Goal: Task Accomplishment & Management: Manage account settings

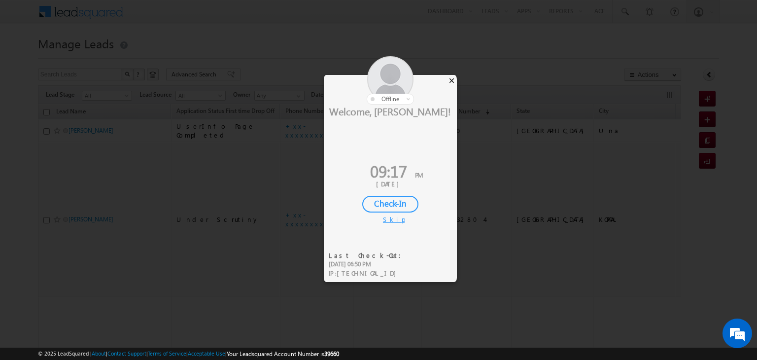
click at [452, 82] on div "×" at bounding box center [452, 80] width 10 height 11
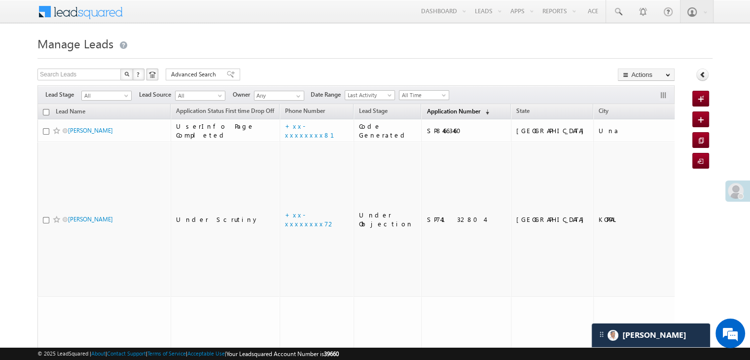
click at [430, 111] on span "Application Number" at bounding box center [452, 110] width 53 height 7
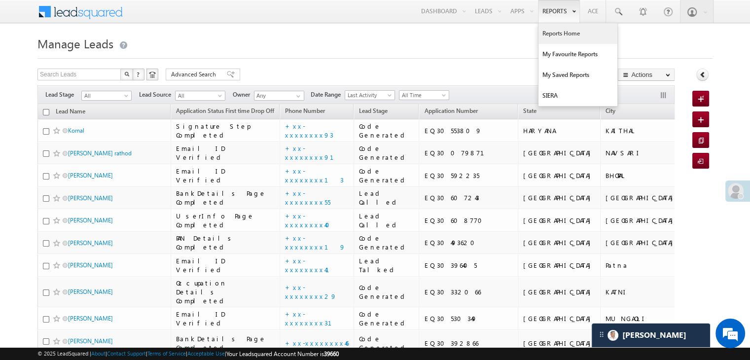
click at [551, 32] on link "Reports Home" at bounding box center [577, 33] width 79 height 21
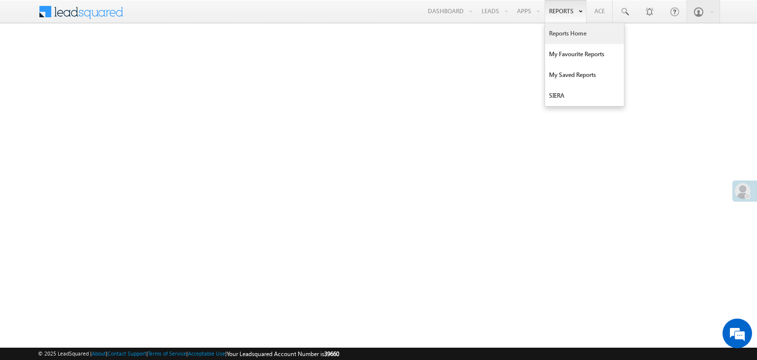
click at [564, 32] on link "Reports Home" at bounding box center [584, 33] width 79 height 21
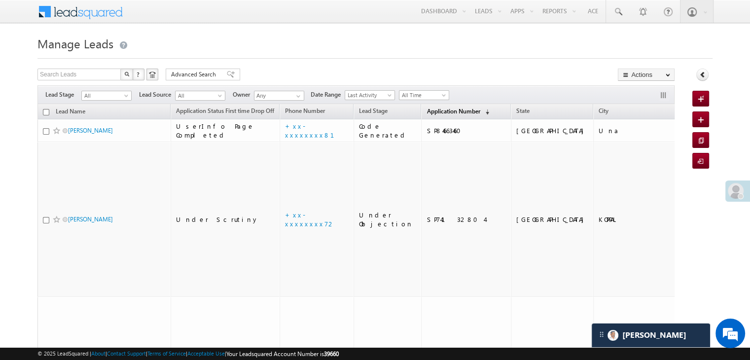
click at [436, 112] on span "Application Number" at bounding box center [452, 110] width 53 height 7
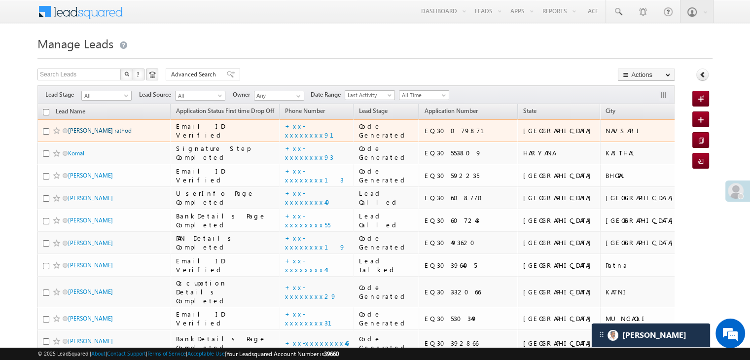
click at [85, 134] on link "Hemanshu pravinbhai rathod" at bounding box center [100, 130] width 64 height 7
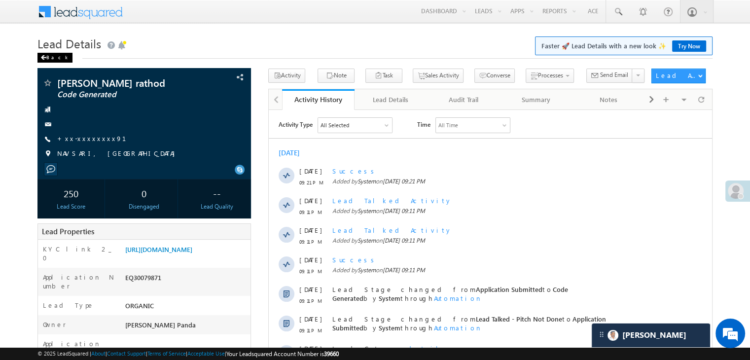
click at [47, 58] on div "Back" at bounding box center [54, 58] width 35 height 10
